Goal: Task Accomplishment & Management: Use online tool/utility

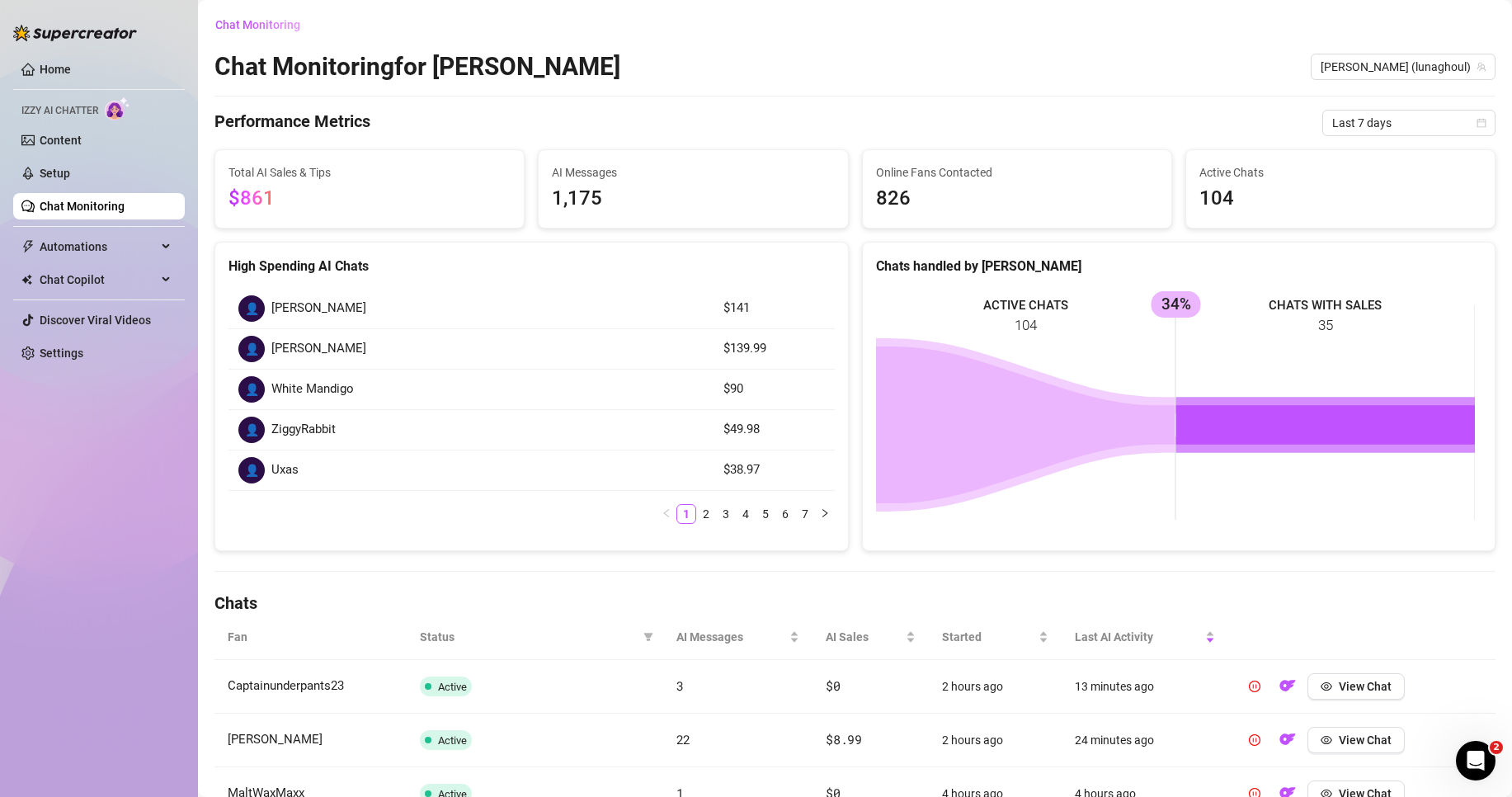
click at [125, 202] on link "Chat Monitoring" at bounding box center [82, 206] width 85 height 13
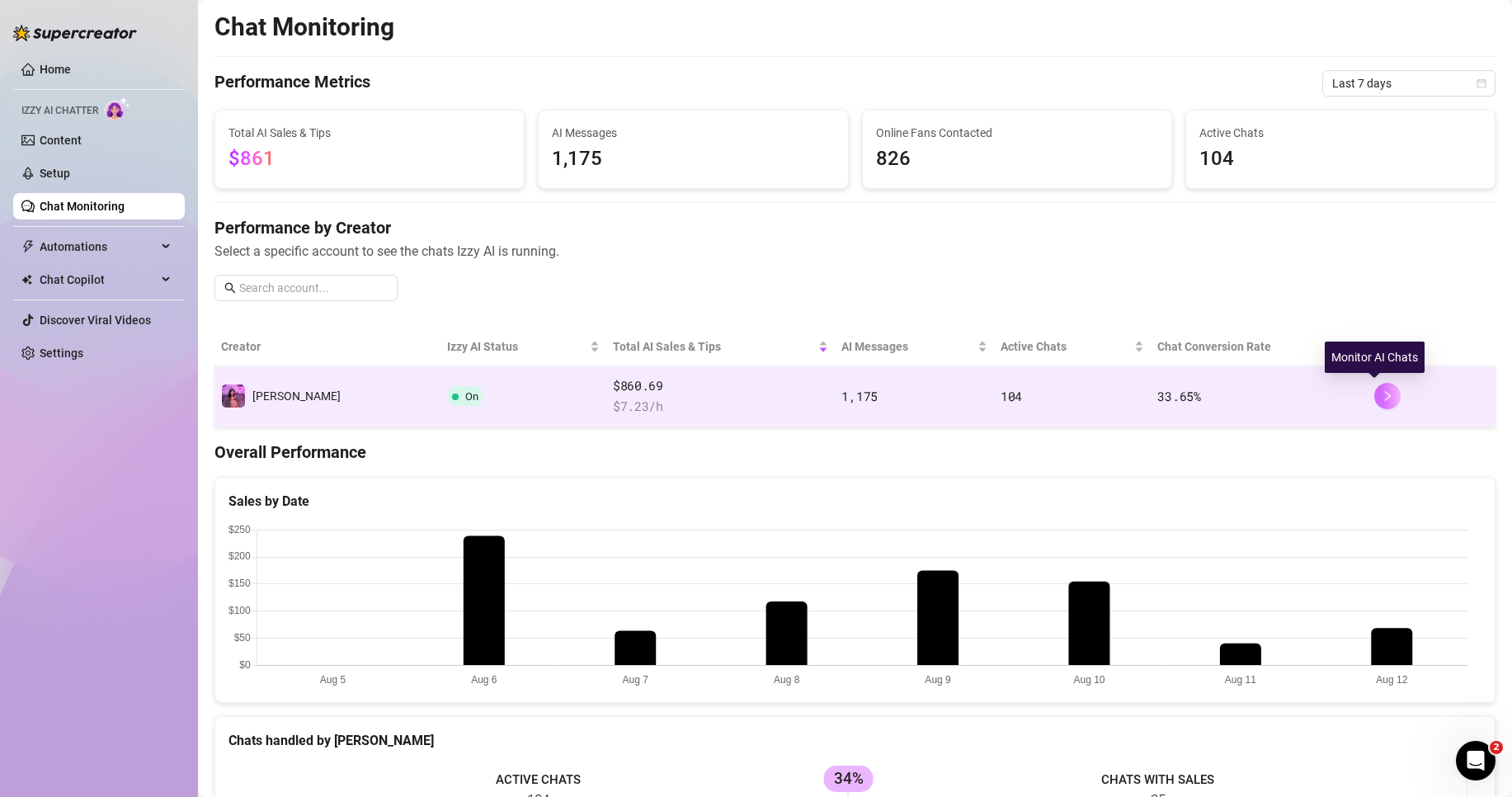
click at [1382, 396] on icon "right" at bounding box center [1387, 396] width 12 height 12
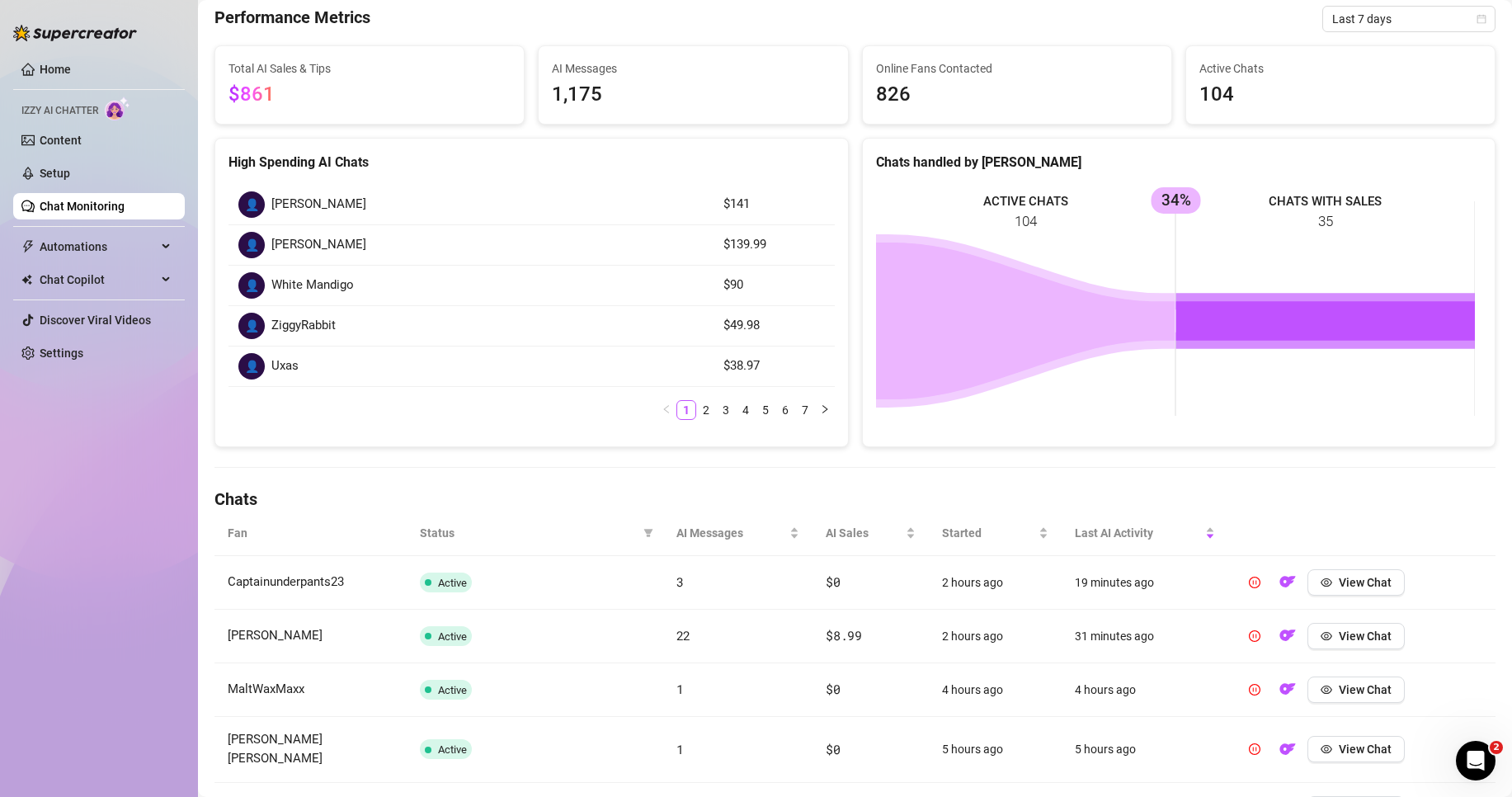
scroll to position [247, 0]
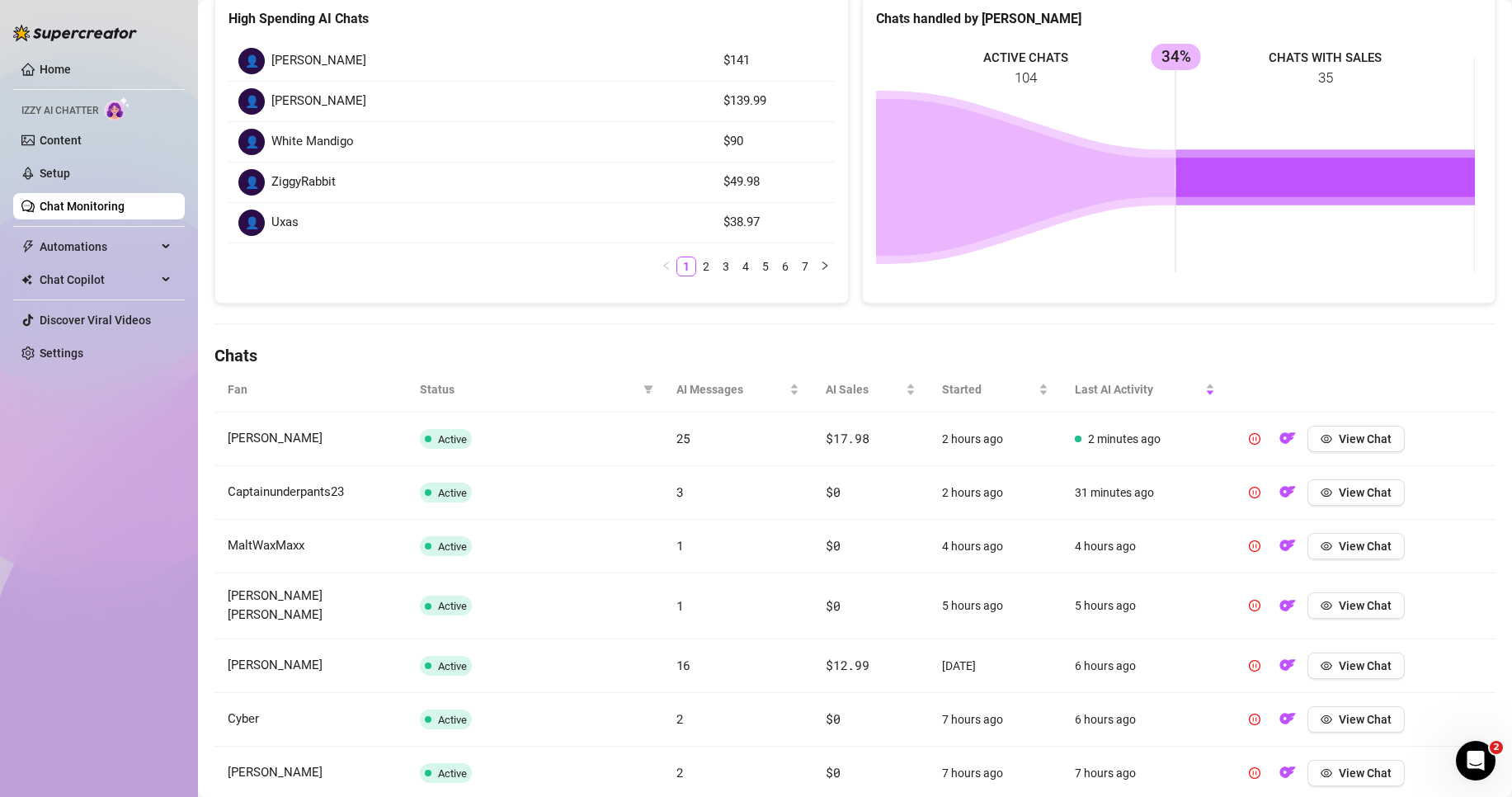
drag, startPoint x: 1351, startPoint y: 351, endPoint x: 1409, endPoint y: 85, distance: 272.2
click at [1352, 351] on h4 "Chats" at bounding box center [854, 355] width 1281 height 23
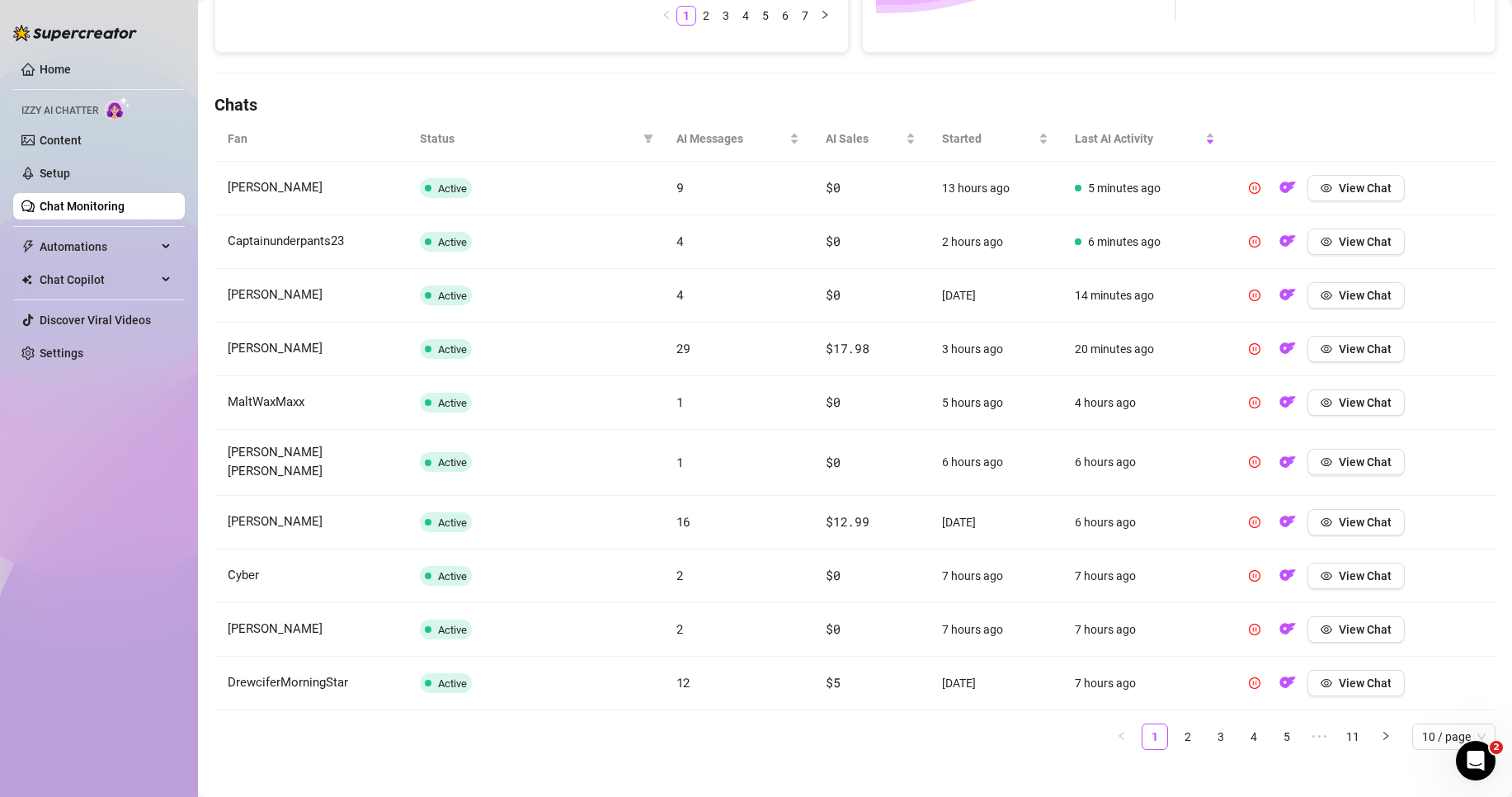
scroll to position [502, 0]
click at [1176, 723] on link "2" at bounding box center [1188, 733] width 25 height 25
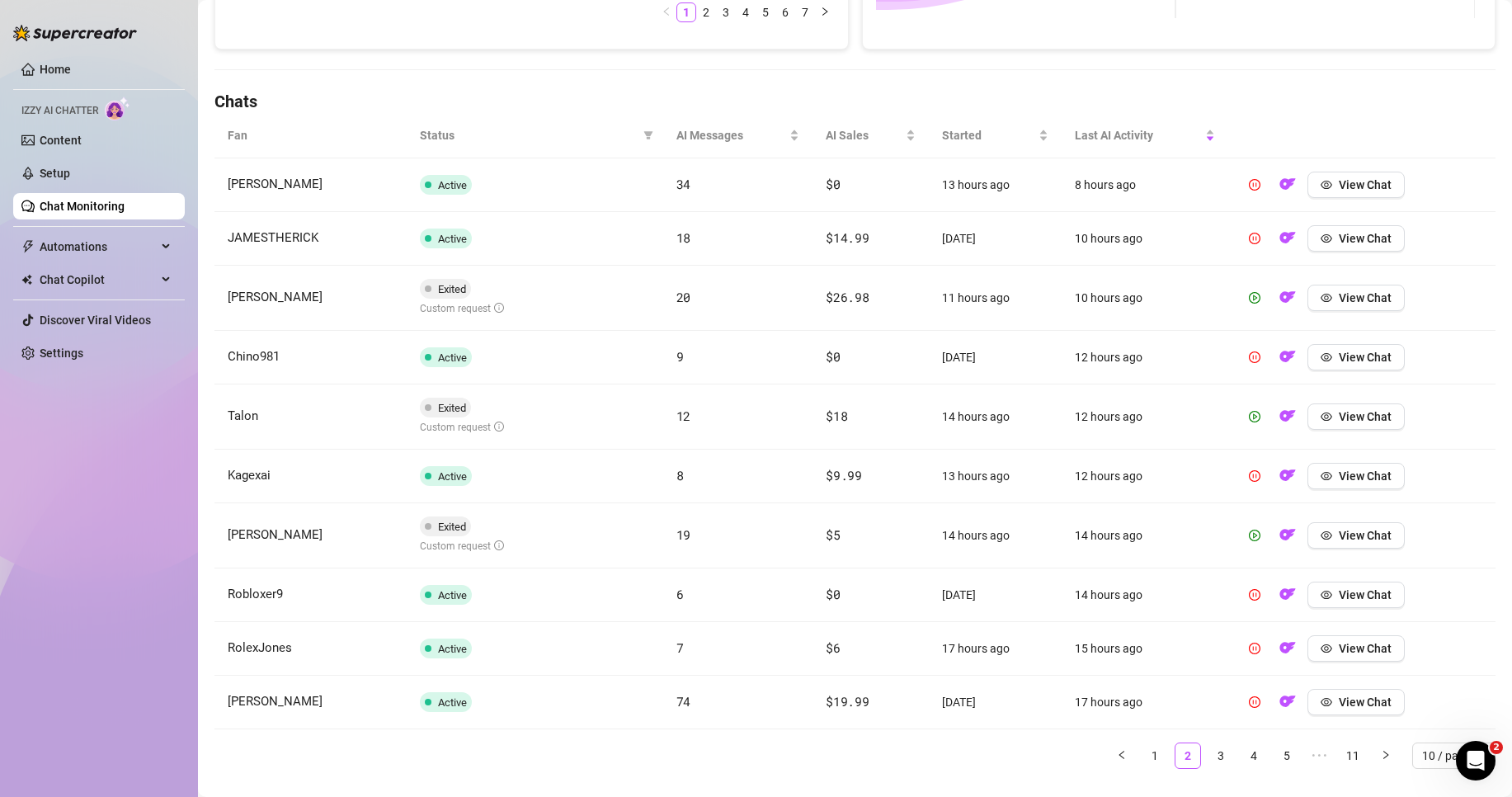
scroll to position [537, 0]
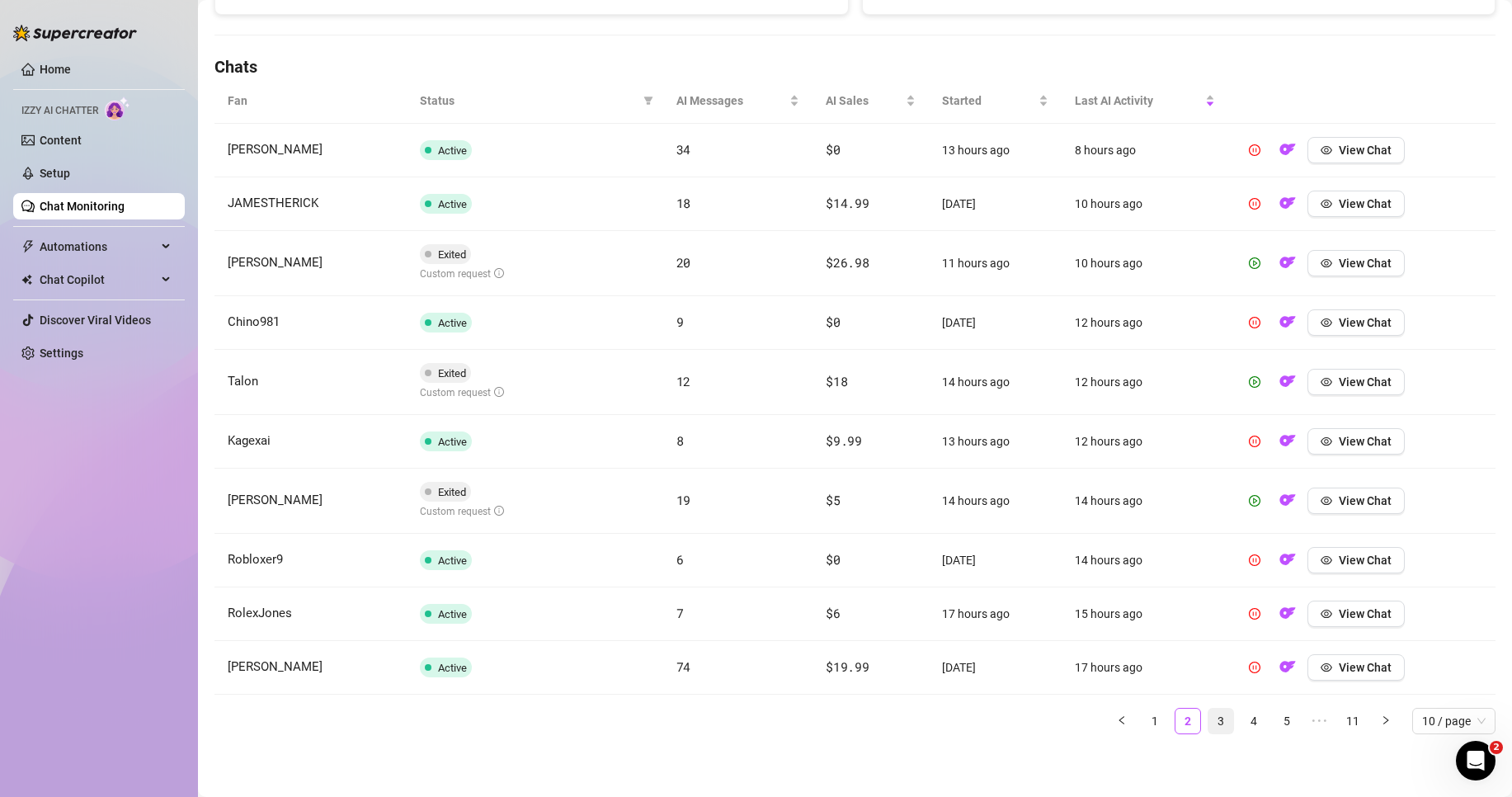
click at [1213, 730] on link "3" at bounding box center [1221, 721] width 25 height 25
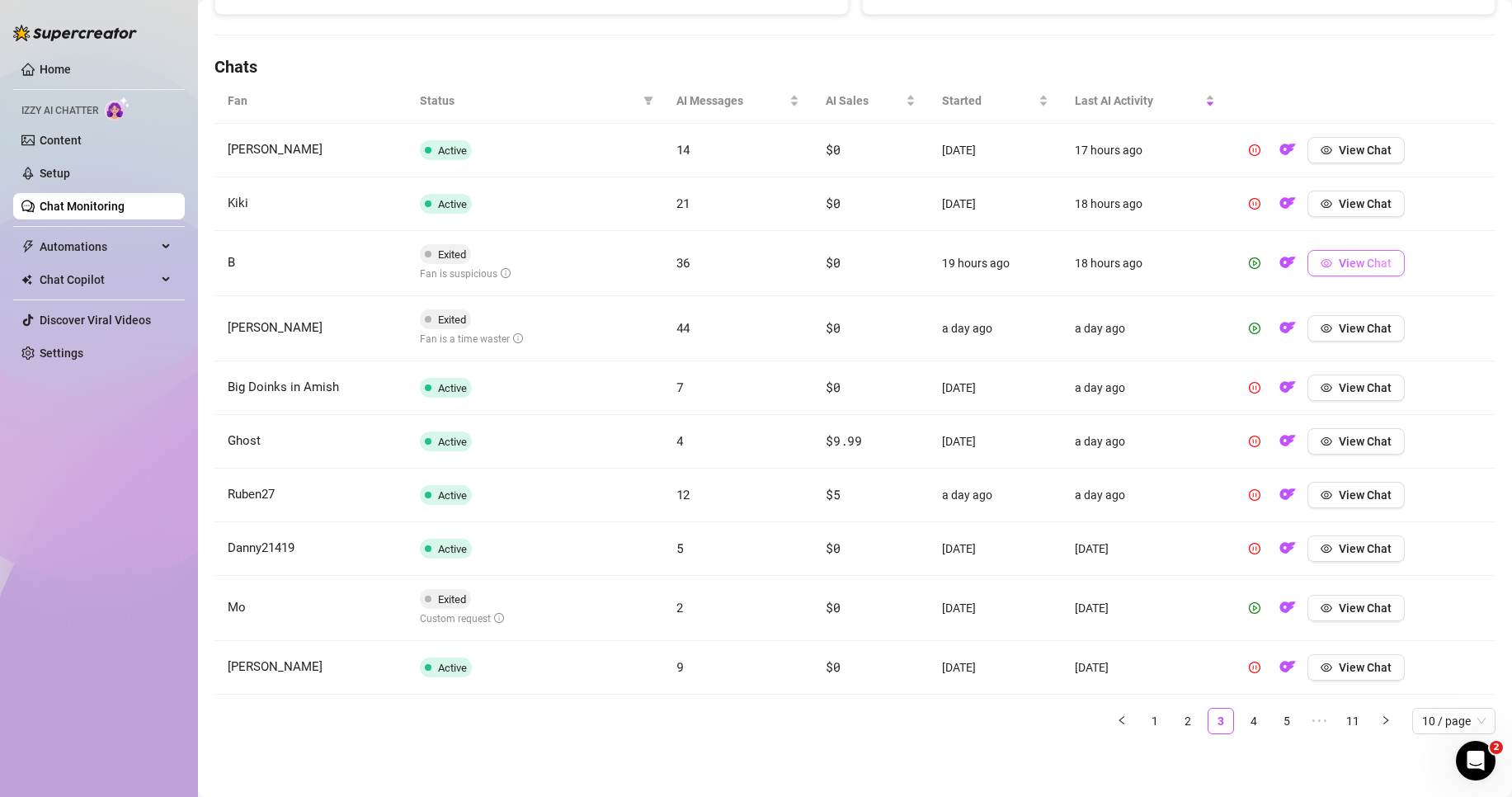
click at [1339, 270] on span "View Chat" at bounding box center [1365, 263] width 53 height 13
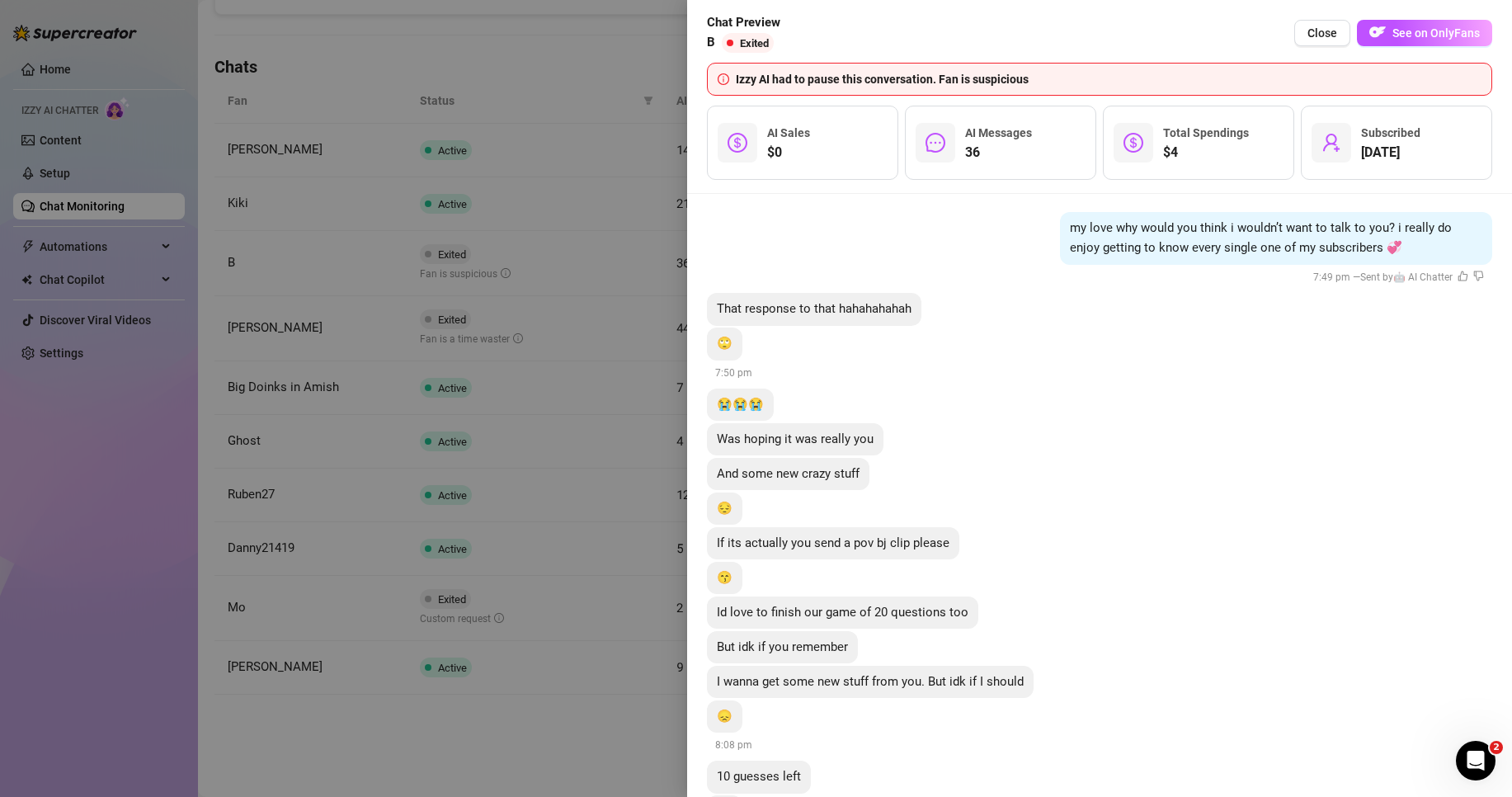
scroll to position [7677, 0]
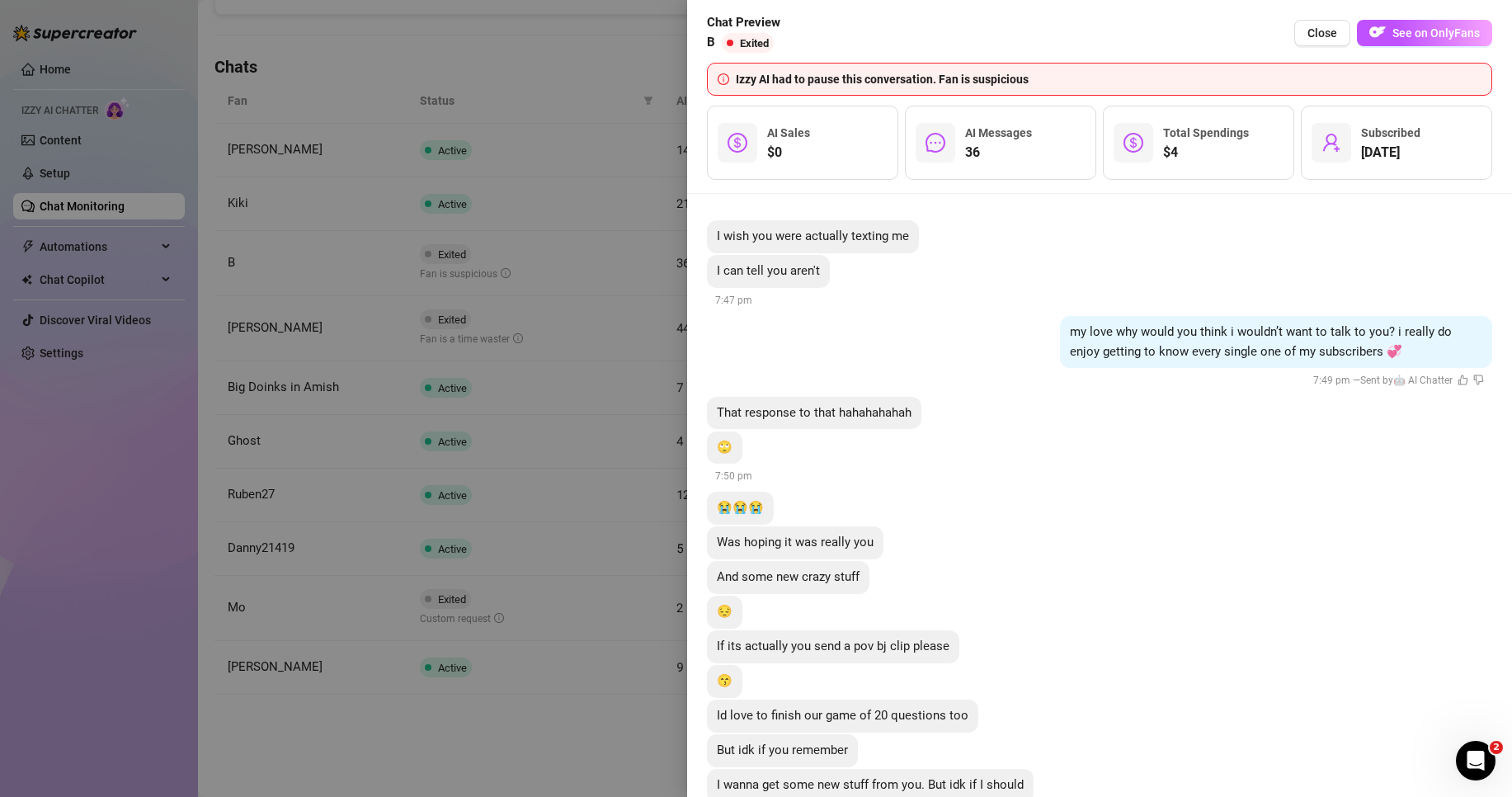
click at [496, 322] on div at bounding box center [756, 398] width 1512 height 797
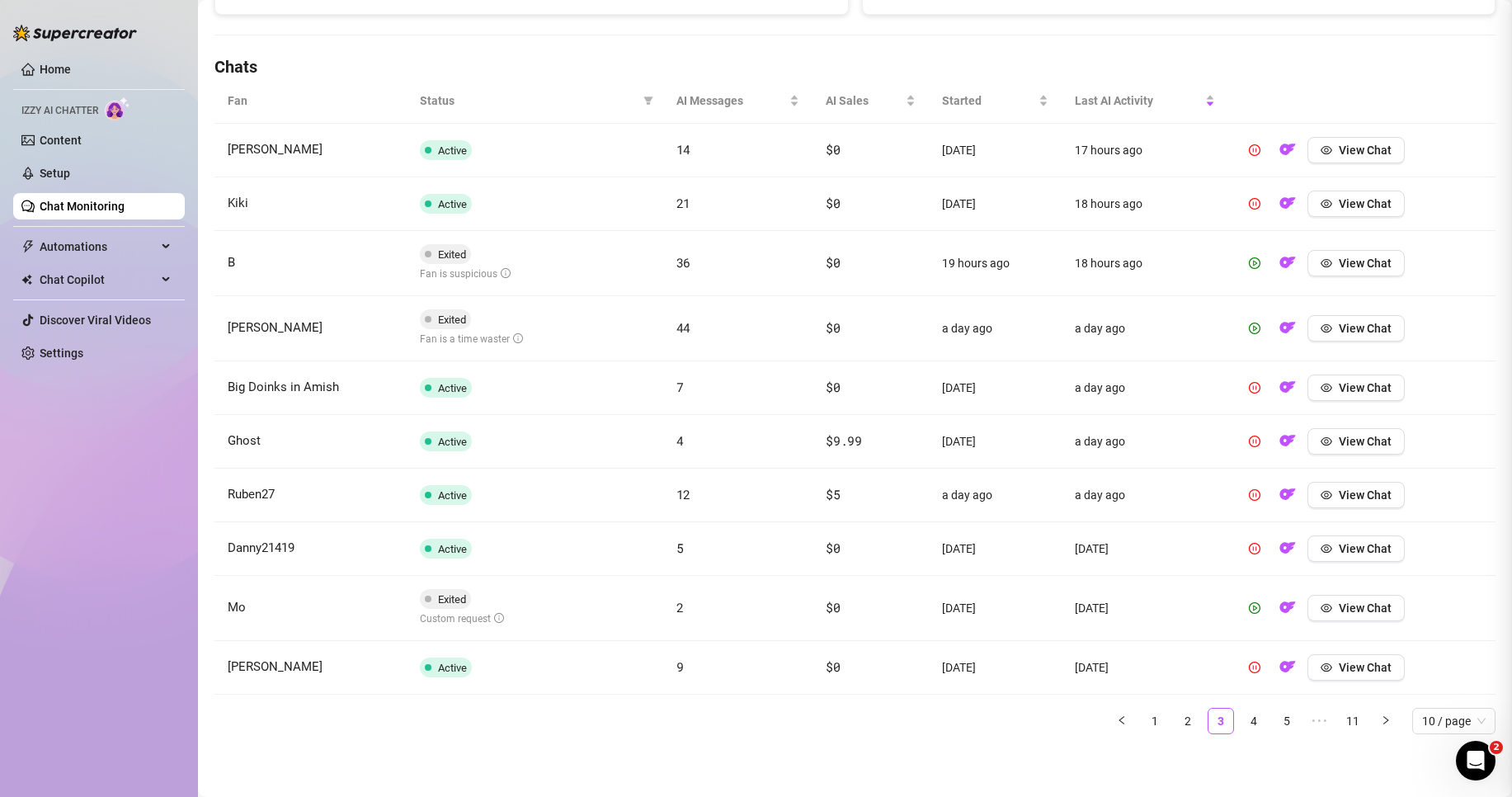
scroll to position [0, 0]
click at [1247, 726] on link "4" at bounding box center [1254, 721] width 25 height 25
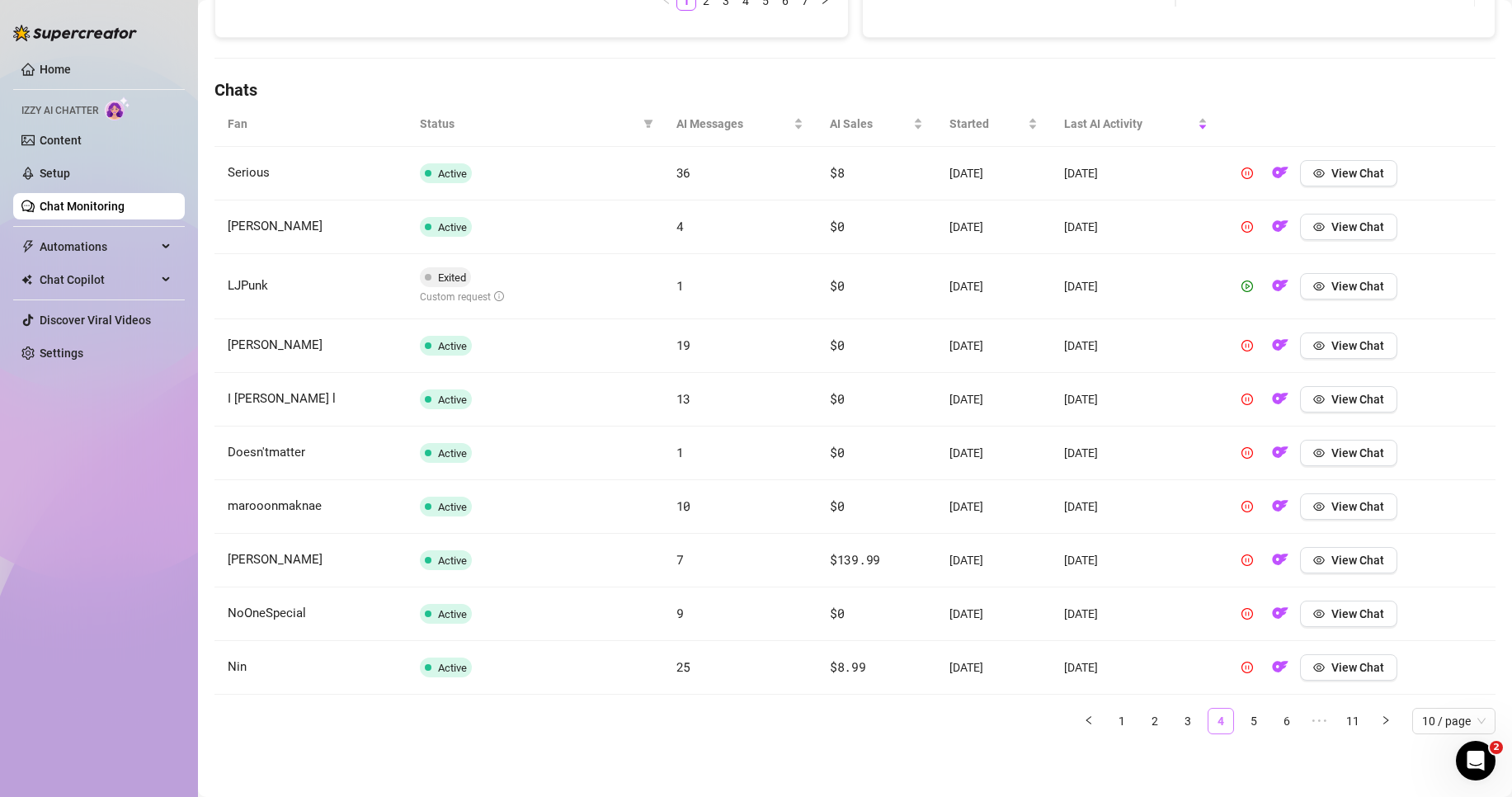
scroll to position [513, 0]
click at [1245, 720] on link "5" at bounding box center [1254, 721] width 25 height 25
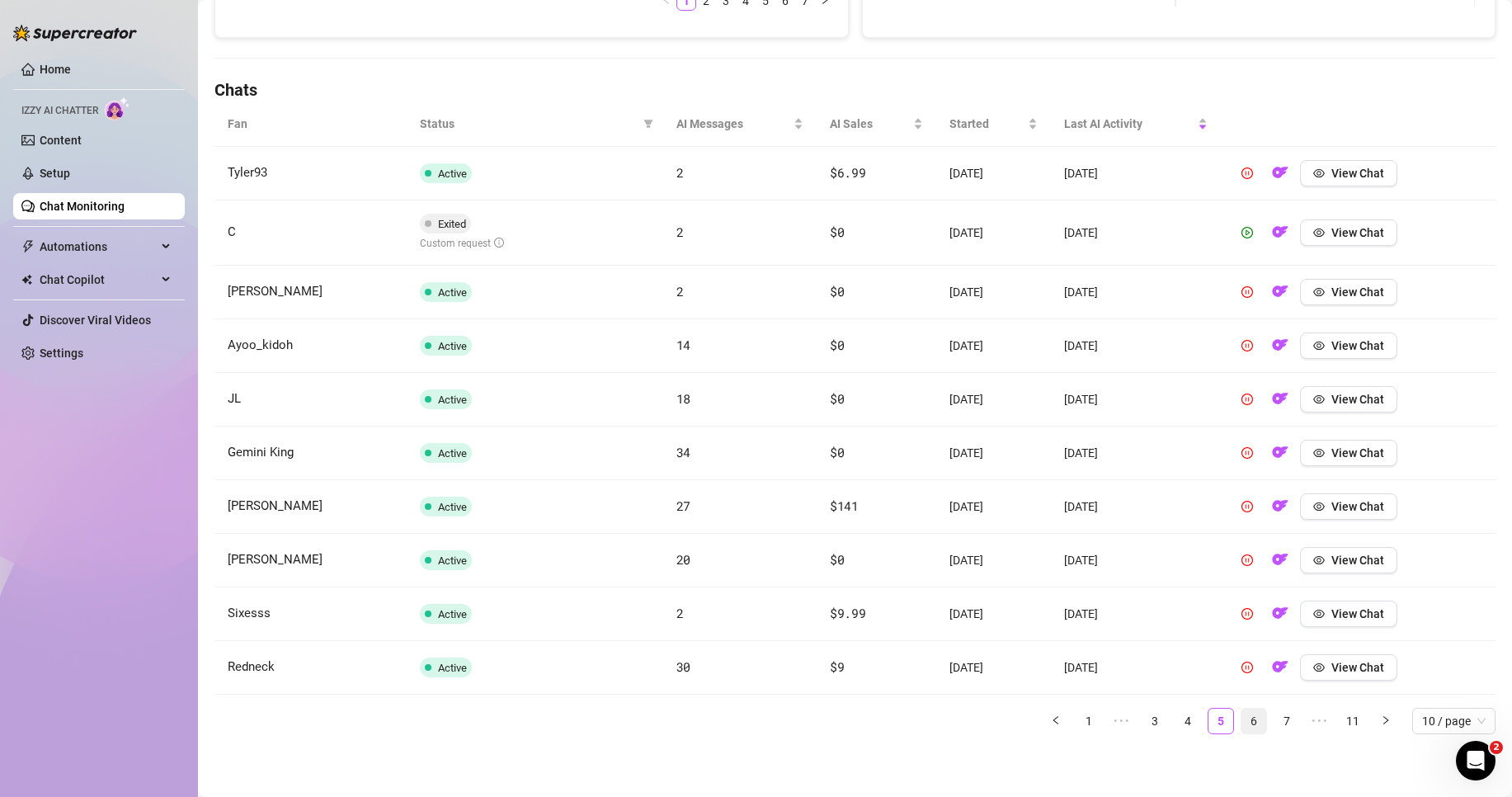
click at [1242, 721] on link "6" at bounding box center [1254, 721] width 25 height 25
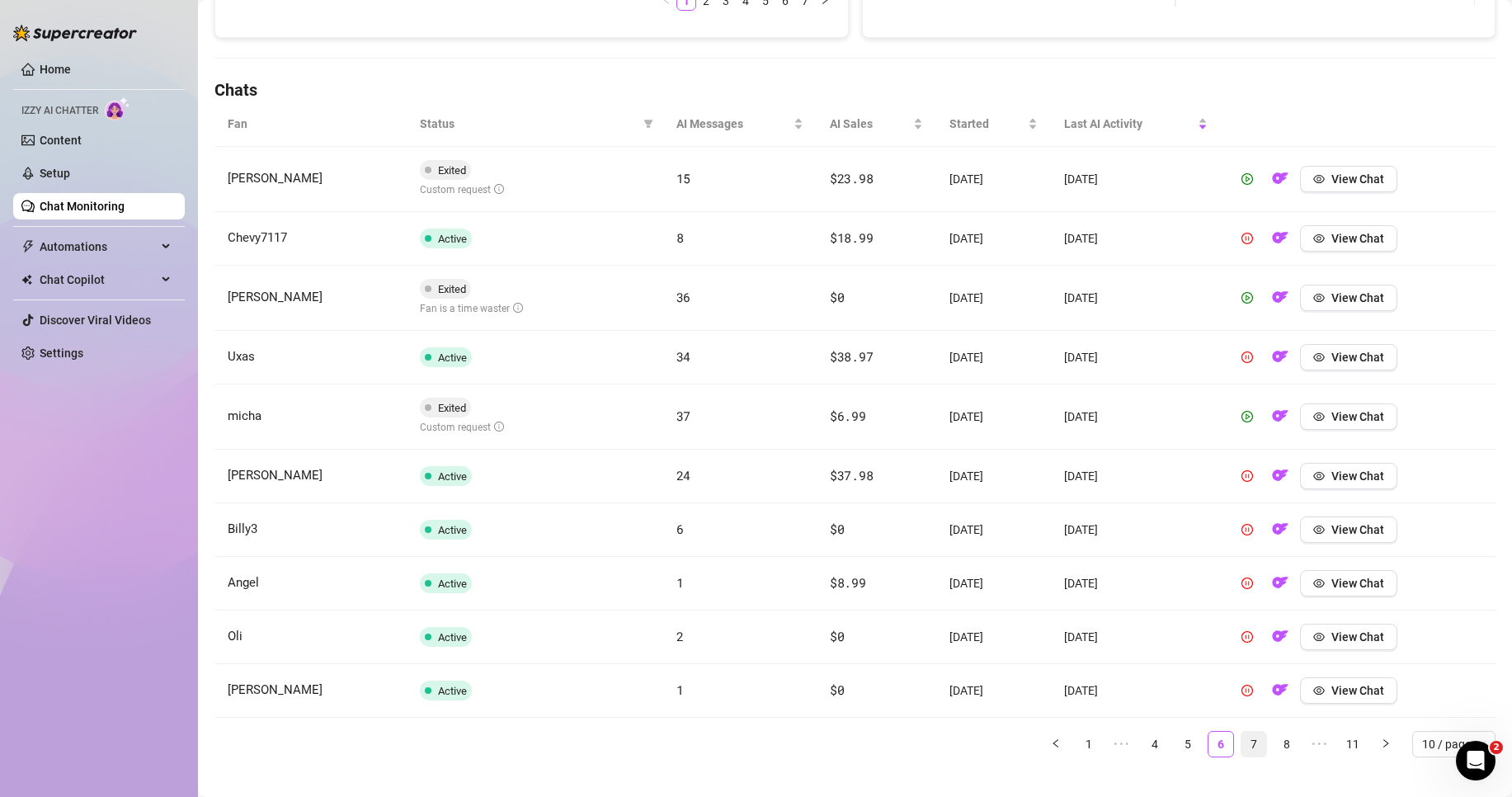
click at [1242, 751] on link "7" at bounding box center [1254, 744] width 25 height 25
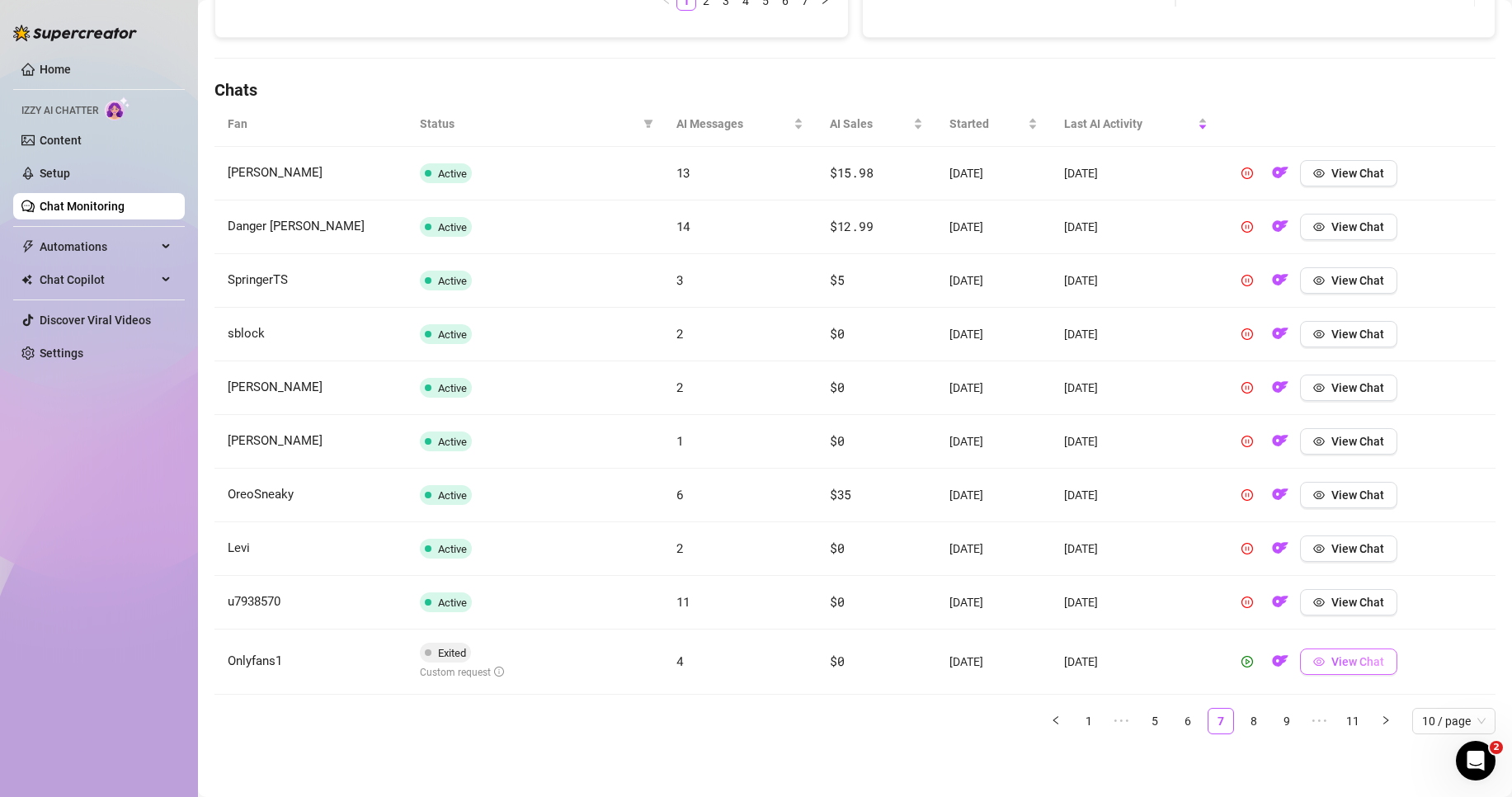
click at [1349, 663] on span "View Chat" at bounding box center [1358, 661] width 53 height 13
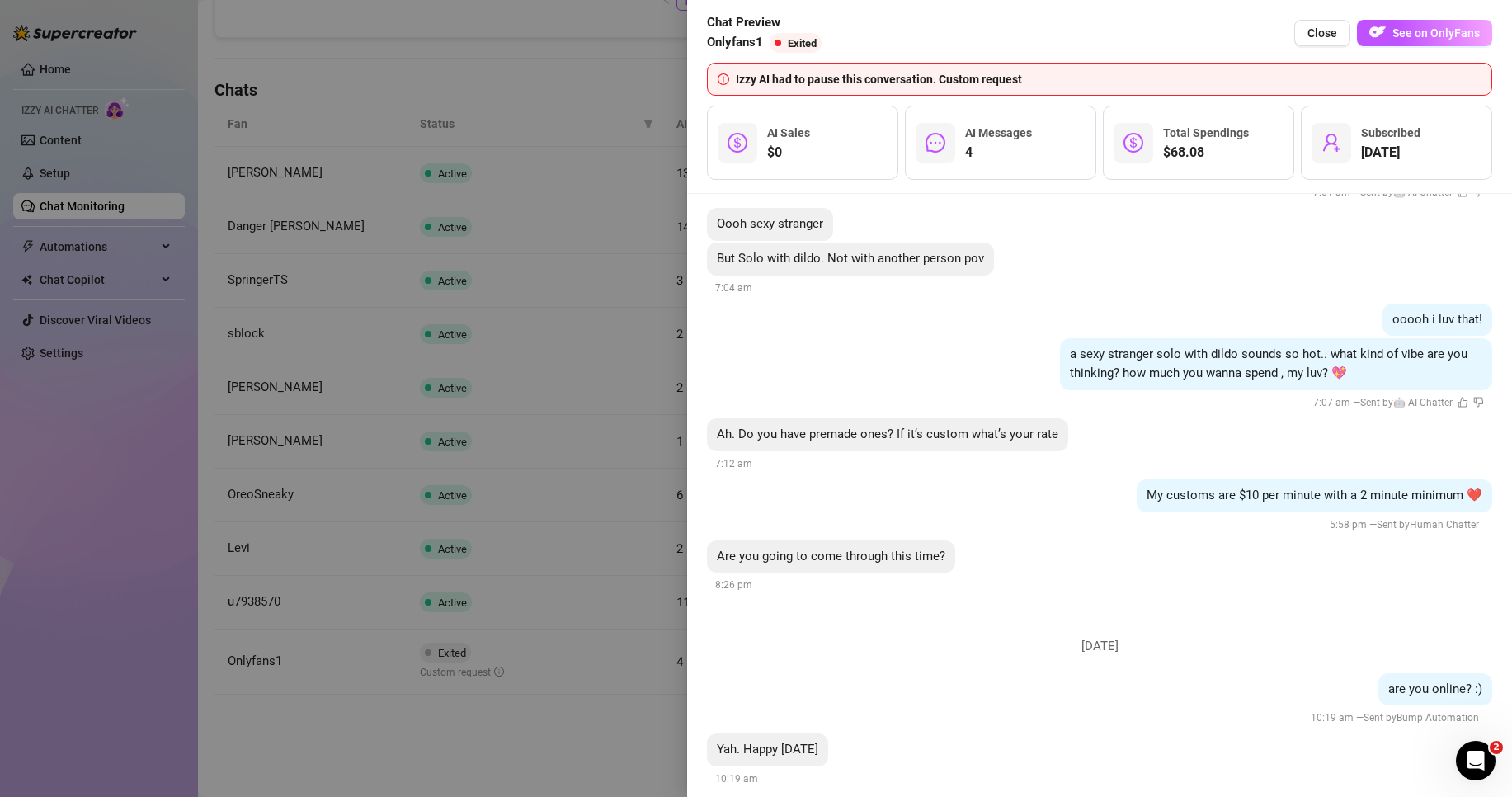
scroll to position [331, 0]
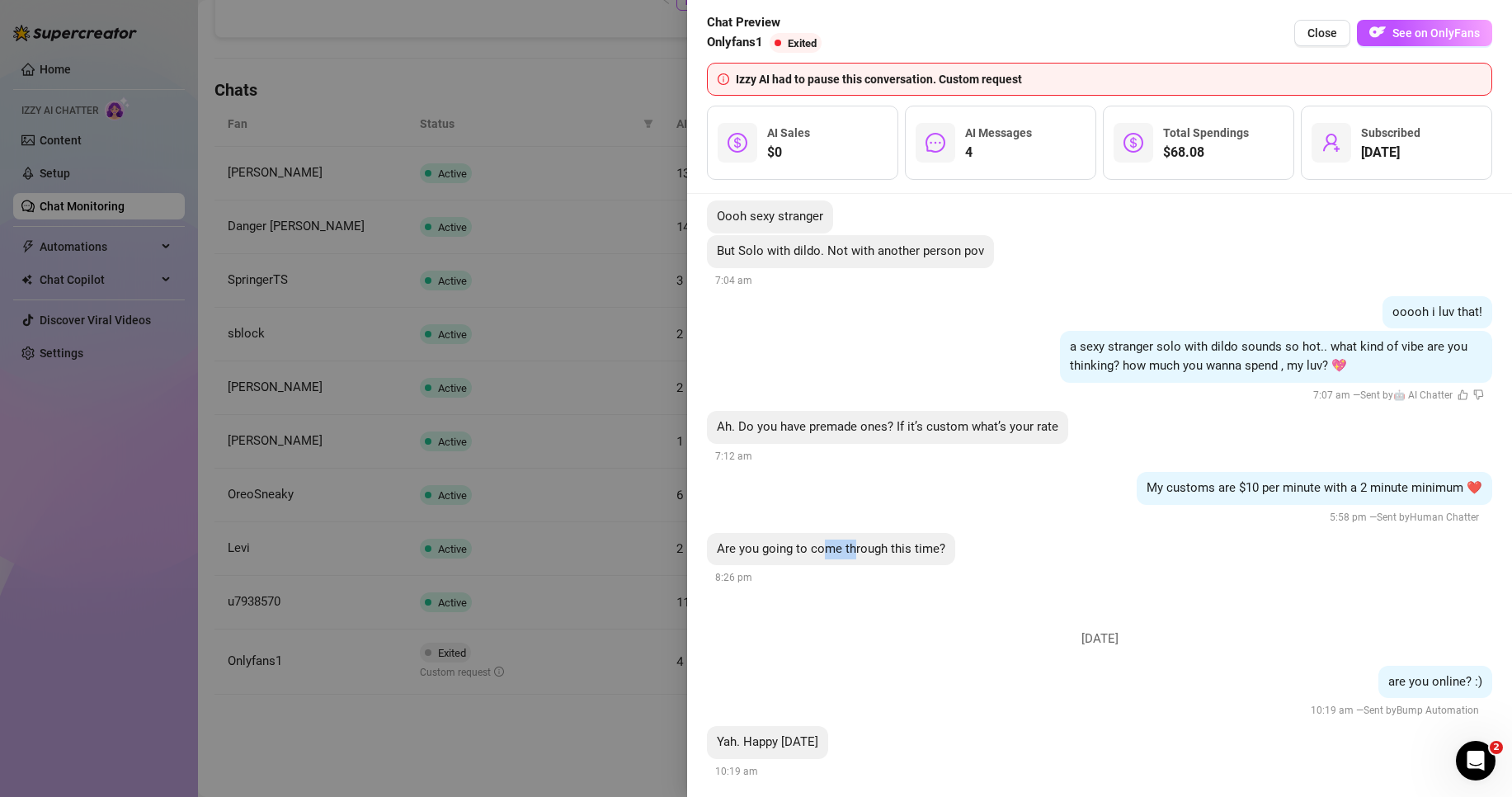
drag, startPoint x: 826, startPoint y: 530, endPoint x: 853, endPoint y: 535, distance: 27.5
click at [853, 541] on span "Are you going to come through this time?" at bounding box center [832, 549] width 229 height 15
click at [863, 571] on li "[DATE] Can I send you dirty stuff at work??🤭🥰 6:46 am — Sent by Bump Automation…" at bounding box center [1100, 243] width 786 height 721
click at [617, 587] on div at bounding box center [756, 398] width 1512 height 797
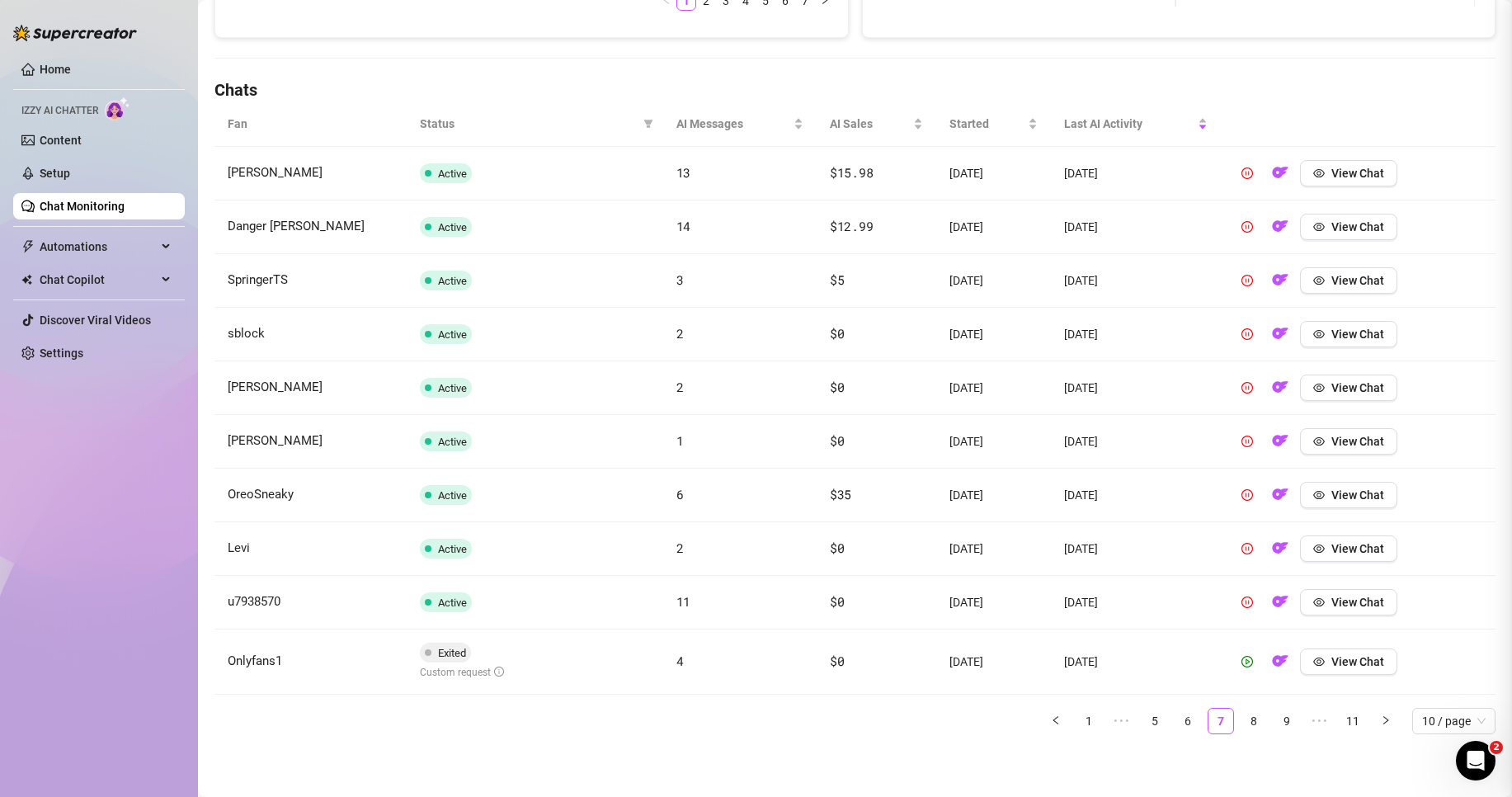
scroll to position [0, 0]
